Goal: Information Seeking & Learning: Learn about a topic

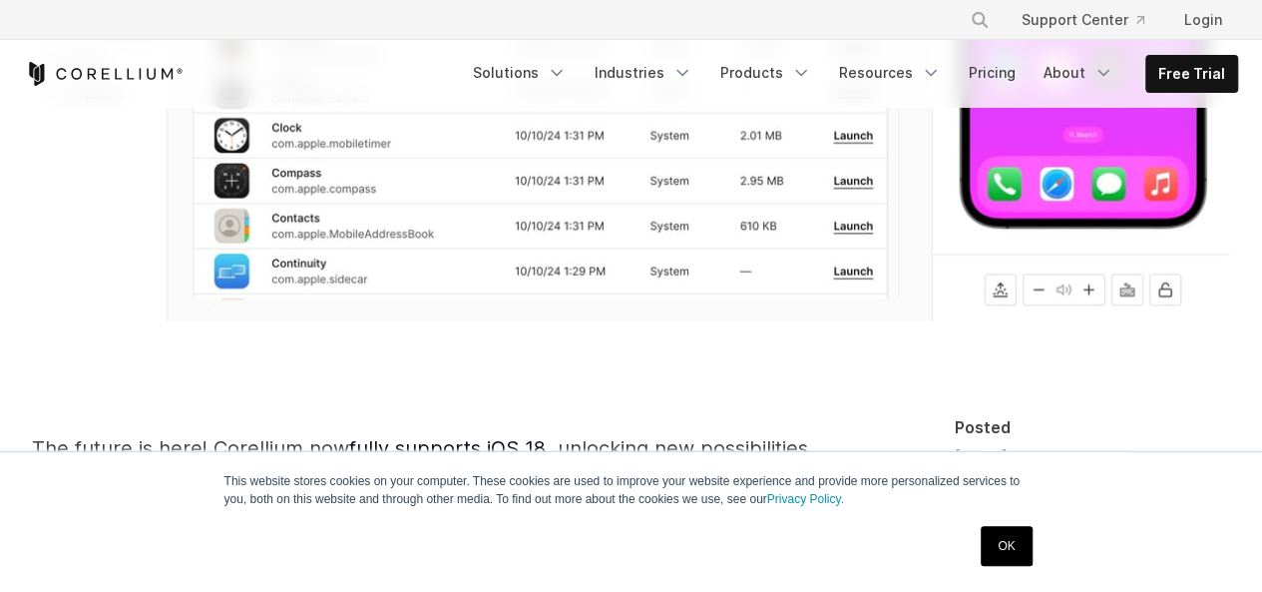
scroll to position [998, 0]
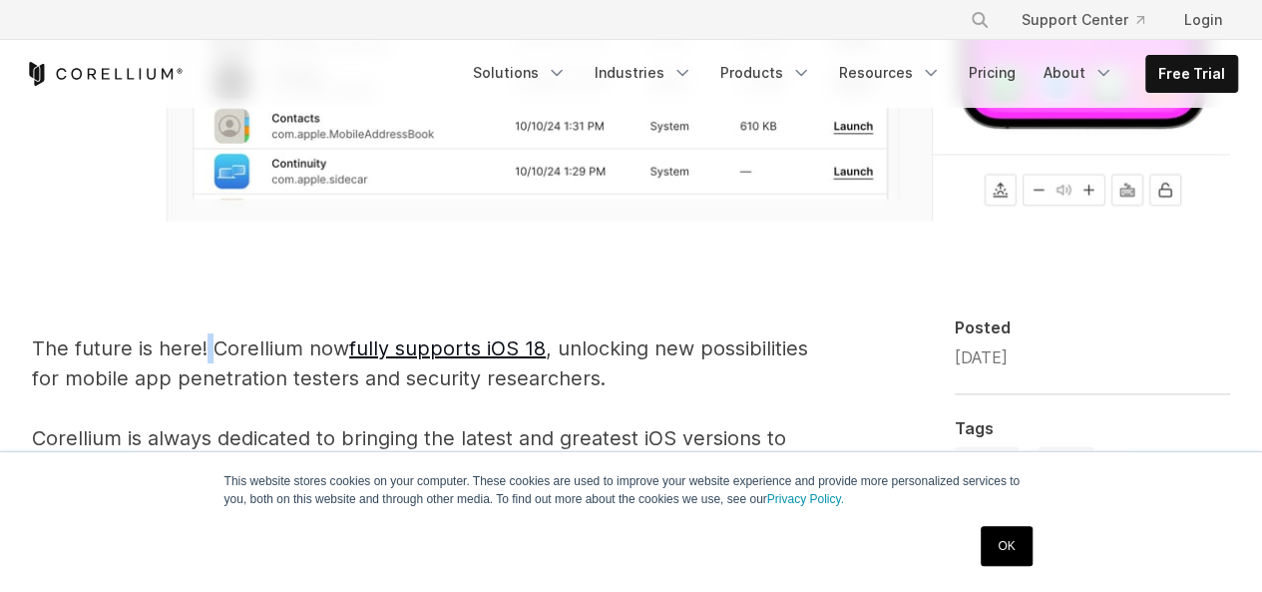
drag, startPoint x: 203, startPoint y: 356, endPoint x: 215, endPoint y: 349, distance: 14.7
click at [215, 349] on p "The future is here! Corellium now fully supports iOS 18 , unlocking new possibi…" at bounding box center [426, 437] width 788 height 209
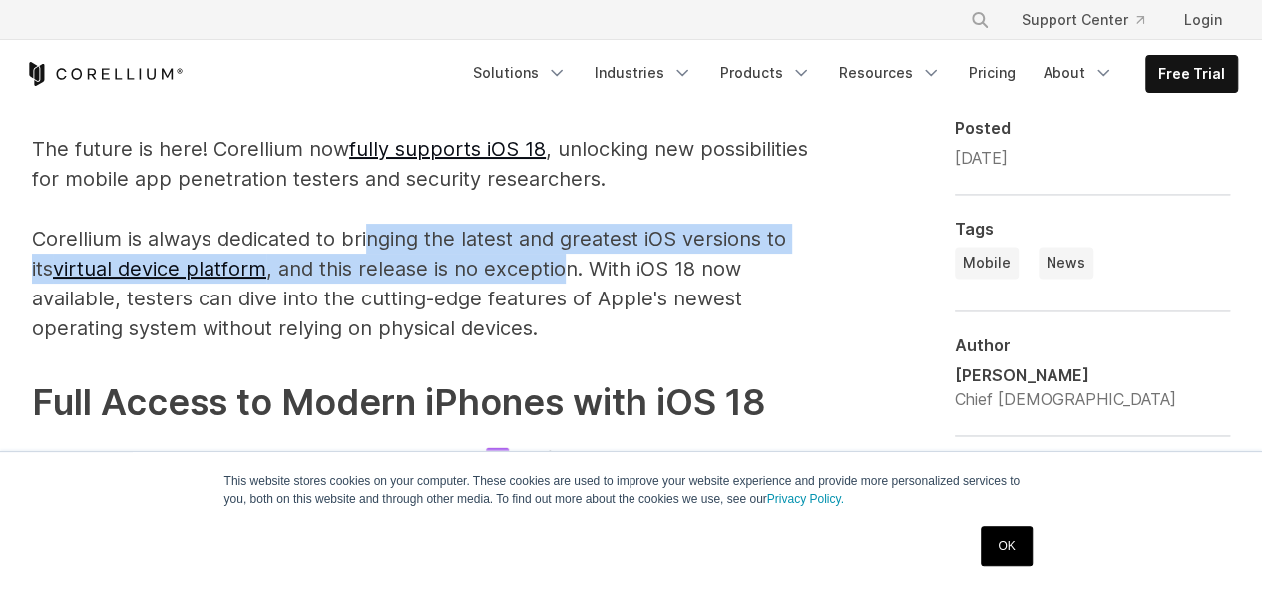
drag, startPoint x: 369, startPoint y: 231, endPoint x: 542, endPoint y: 276, distance: 178.3
click at [542, 276] on p "The future is here! Corellium now fully supports iOS 18 , unlocking new possibi…" at bounding box center [426, 238] width 788 height 209
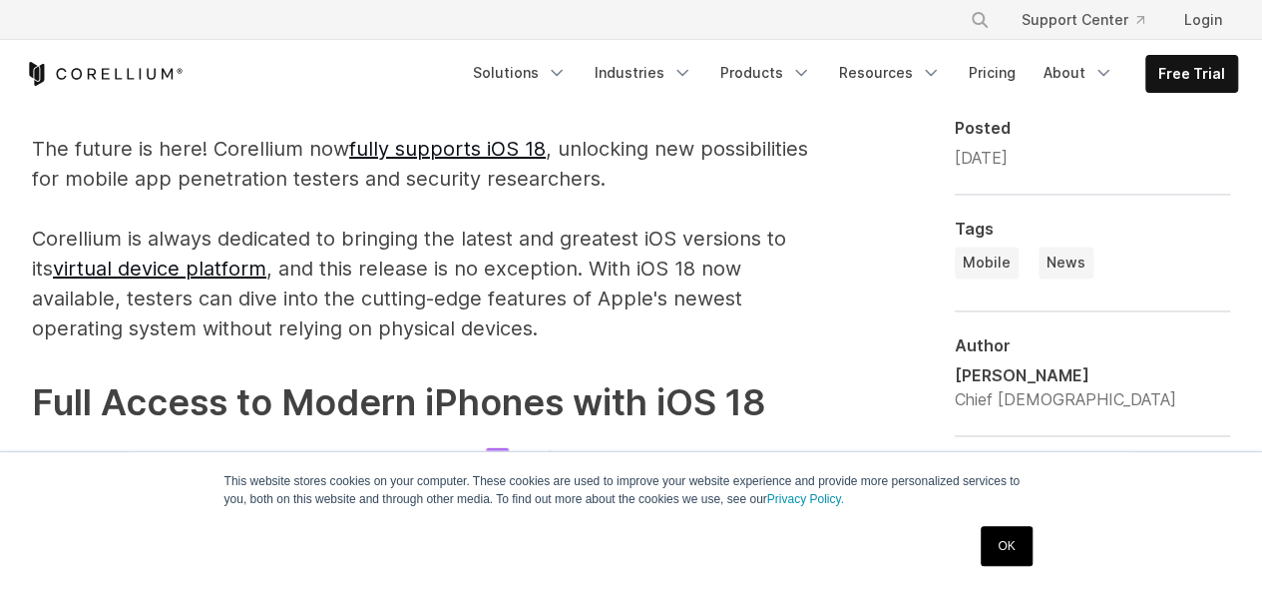
click at [602, 270] on p "The future is here! Corellium now fully supports iOS 18 , unlocking new possibi…" at bounding box center [426, 238] width 788 height 209
drag, startPoint x: 590, startPoint y: 274, endPoint x: 578, endPoint y: 278, distance: 12.6
click at [587, 275] on p "The future is here! Corellium now fully supports iOS 18 , unlocking new possibi…" at bounding box center [426, 238] width 788 height 209
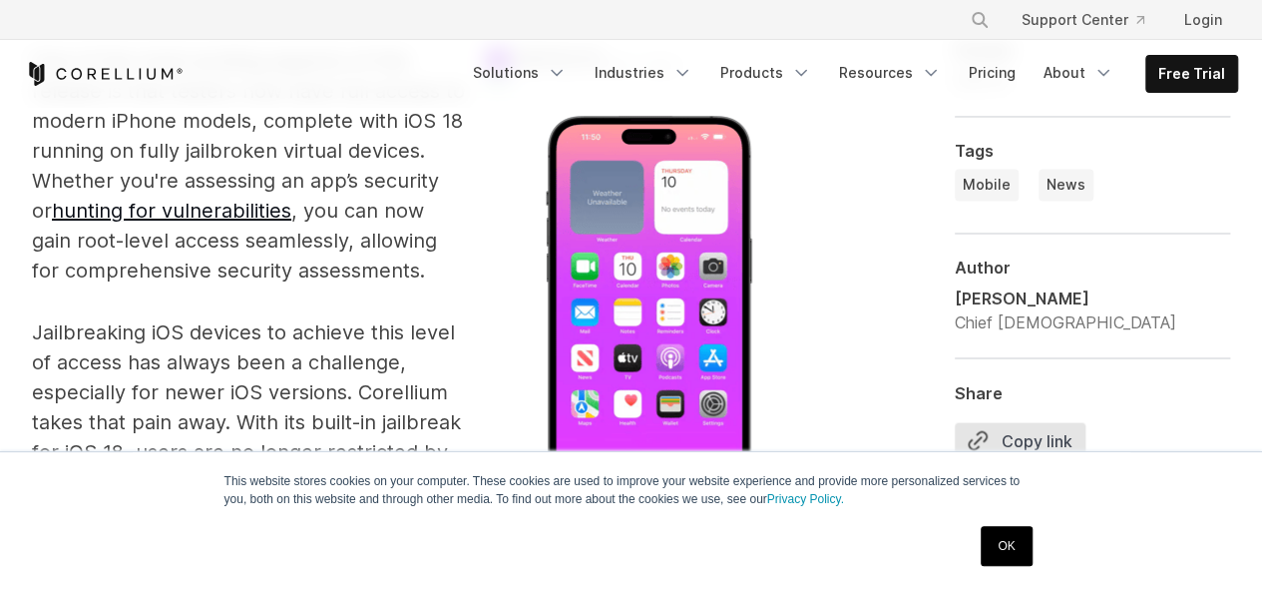
scroll to position [1696, 0]
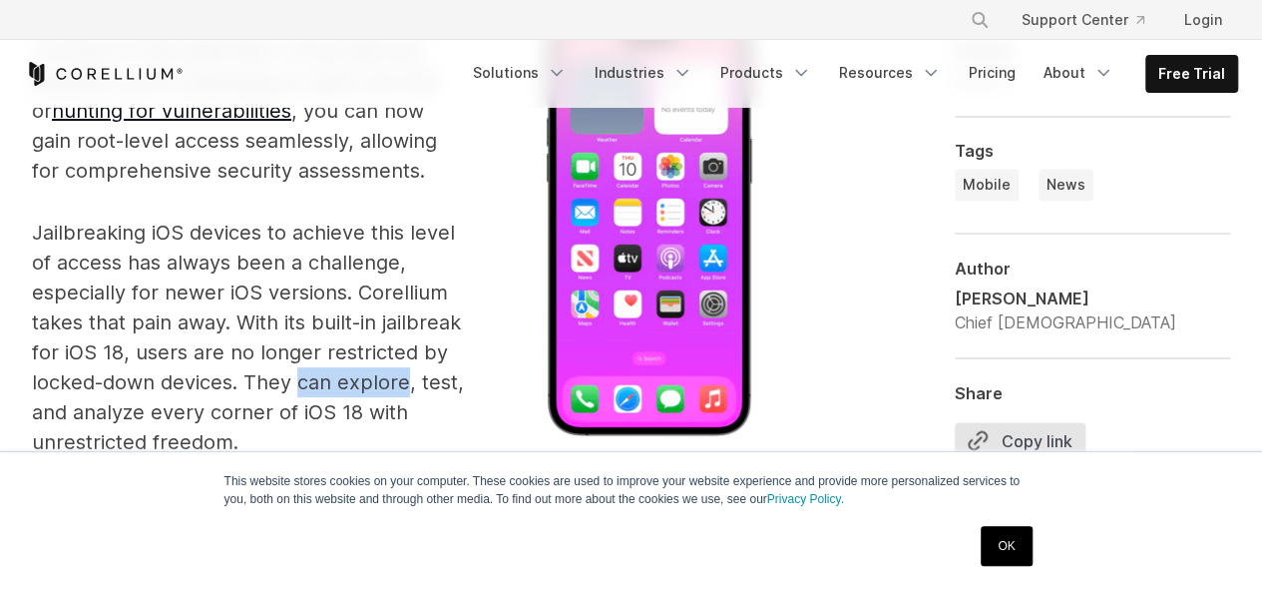
drag, startPoint x: 295, startPoint y: 382, endPoint x: 403, endPoint y: 386, distance: 107.8
click at [403, 386] on p "Jailbreaking iOS devices to achieve this level of access has always been a chal…" at bounding box center [426, 336] width 788 height 239
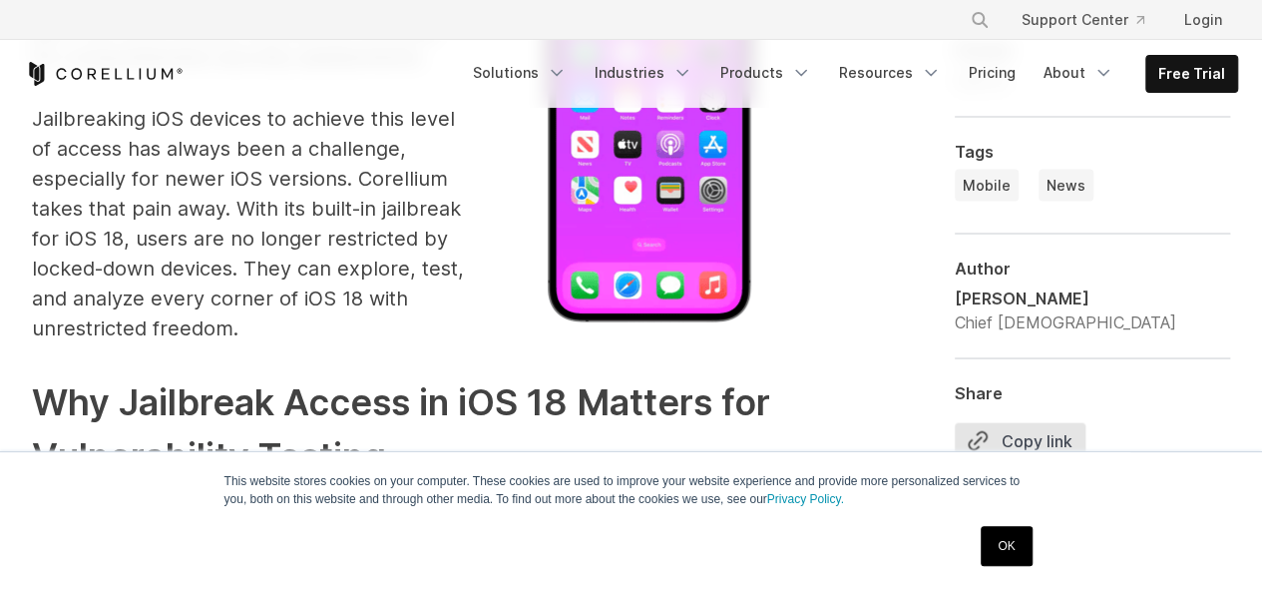
scroll to position [2109, 0]
